Goal: Check status: Check status

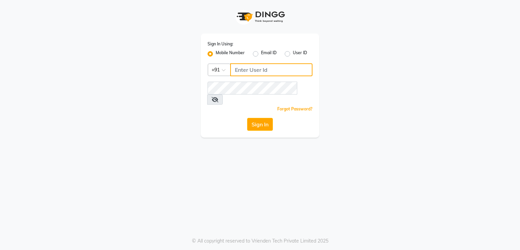
click at [257, 71] on input "Username" at bounding box center [271, 69] width 82 height 13
type input "8894060737"
click at [263, 118] on button "Sign In" at bounding box center [260, 124] width 26 height 13
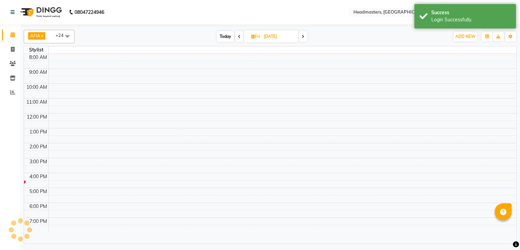
select select "en"
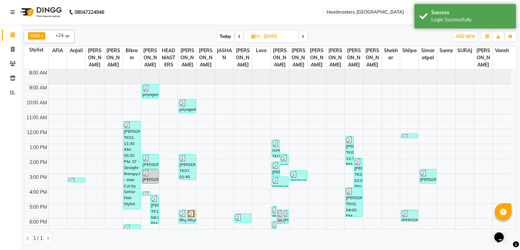
click at [302, 37] on icon at bounding box center [303, 37] width 3 height 4
click at [302, 37] on span at bounding box center [303, 36] width 8 height 10
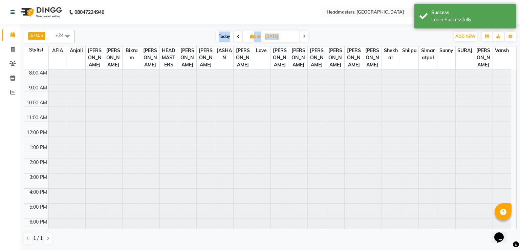
click at [302, 37] on span at bounding box center [304, 36] width 8 height 10
click at [302, 37] on span at bounding box center [305, 36] width 8 height 10
click at [302, 37] on span at bounding box center [304, 36] width 8 height 10
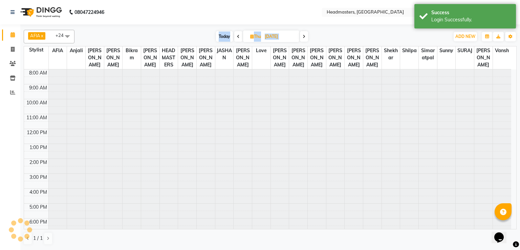
click at [303, 37] on icon at bounding box center [304, 37] width 3 height 4
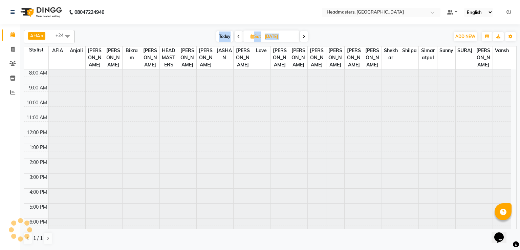
scroll to position [32, 0]
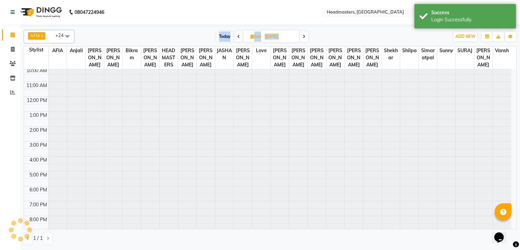
click at [302, 37] on span at bounding box center [304, 36] width 8 height 10
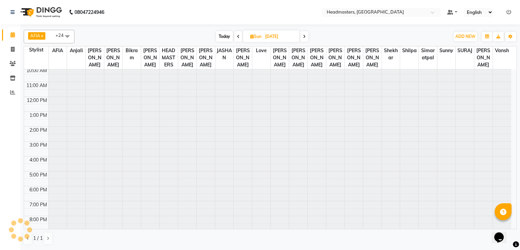
scroll to position [0, 0]
click at [302, 37] on span at bounding box center [304, 36] width 8 height 10
click at [302, 37] on span at bounding box center [305, 36] width 8 height 10
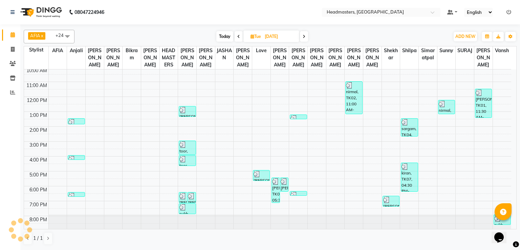
click at [302, 37] on span at bounding box center [304, 36] width 8 height 10
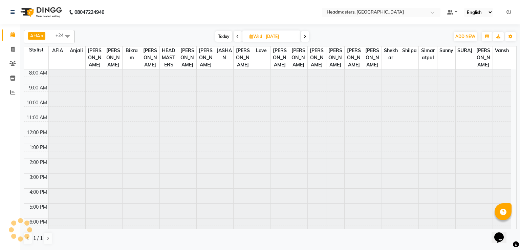
click at [302, 37] on span at bounding box center [305, 36] width 8 height 10
type input "[DATE]"
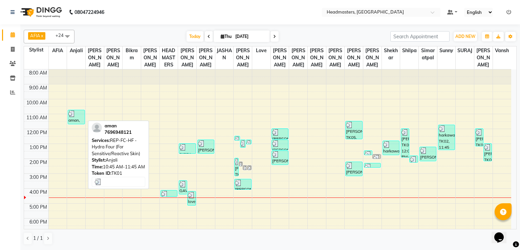
click at [70, 118] on div "aman, TK01, 10:45 AM-11:45 AM, REP-FC-HF - Hydra Four (For Sensitive/Reactive S…" at bounding box center [76, 117] width 16 height 14
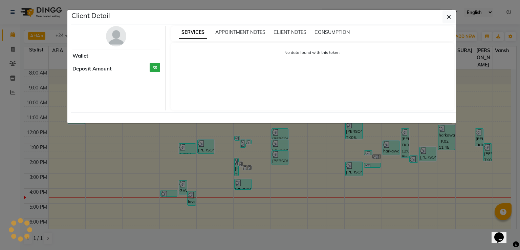
select select "3"
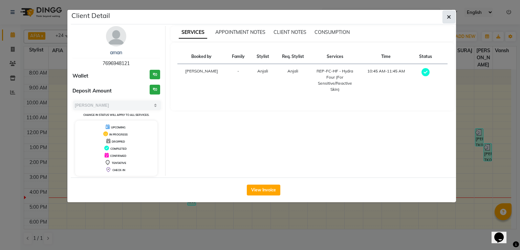
click at [454, 12] on button "button" at bounding box center [449, 16] width 13 height 13
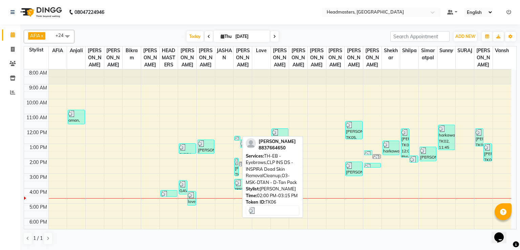
click at [236, 165] on div "[PERSON_NAME], TK06, 02:00 PM-03:15 PM, TH-EB - Eyebrows,CLP INS DS - INSPIRA D…" at bounding box center [237, 167] width 4 height 18
select select "3"
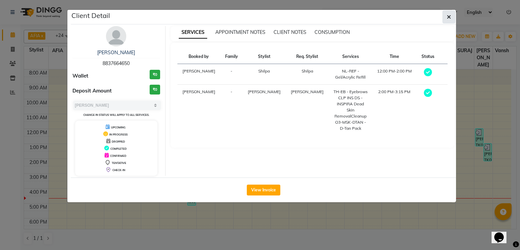
click at [449, 17] on icon "button" at bounding box center [449, 16] width 4 height 5
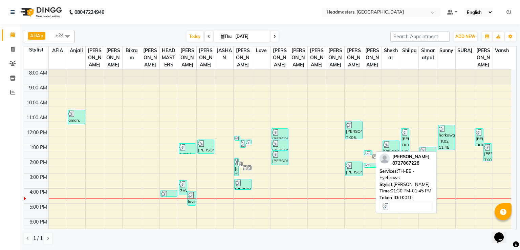
click at [367, 150] on link "[PERSON_NAME], TK10, 01:30 PM-01:45 PM, TH-EB - Eyebrows" at bounding box center [368, 152] width 8 height 5
select select "3"
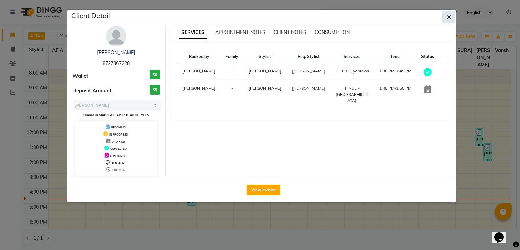
click at [450, 19] on icon "button" at bounding box center [449, 16] width 4 height 5
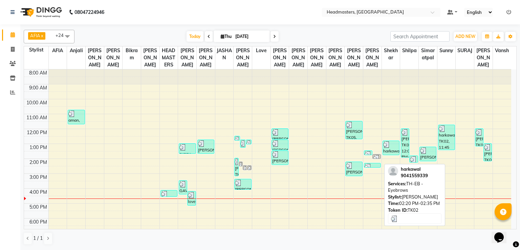
click at [373, 165] on div at bounding box center [373, 167] width 16 height 7
select select "3"
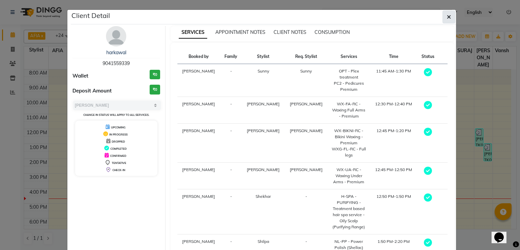
click at [447, 17] on icon "button" at bounding box center [449, 16] width 4 height 5
